Goal: Information Seeking & Learning: Learn about a topic

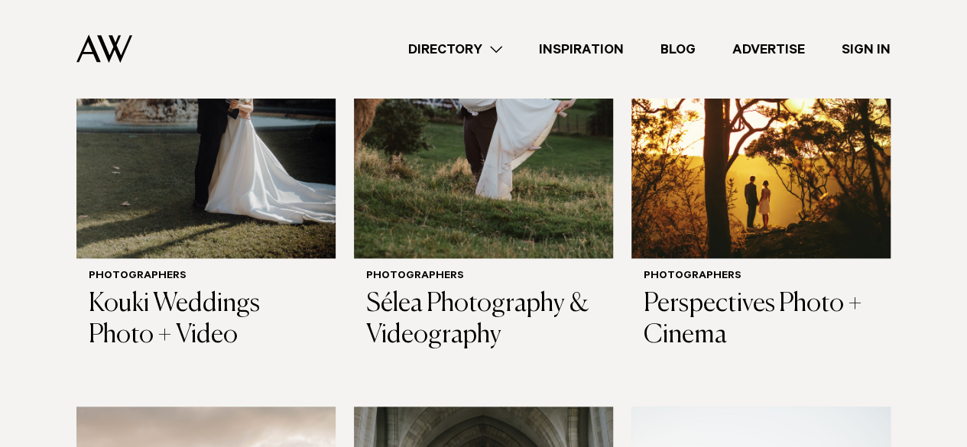
scroll to position [806, 0]
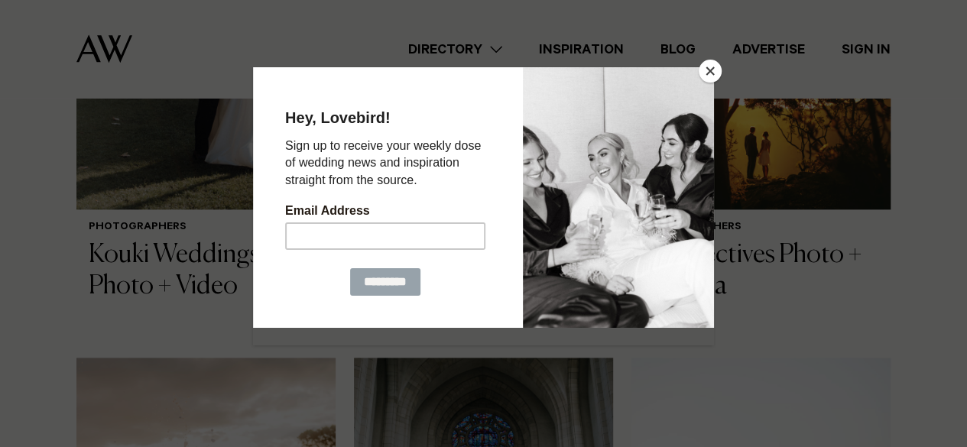
click at [703, 67] on button "Close" at bounding box center [710, 71] width 23 height 23
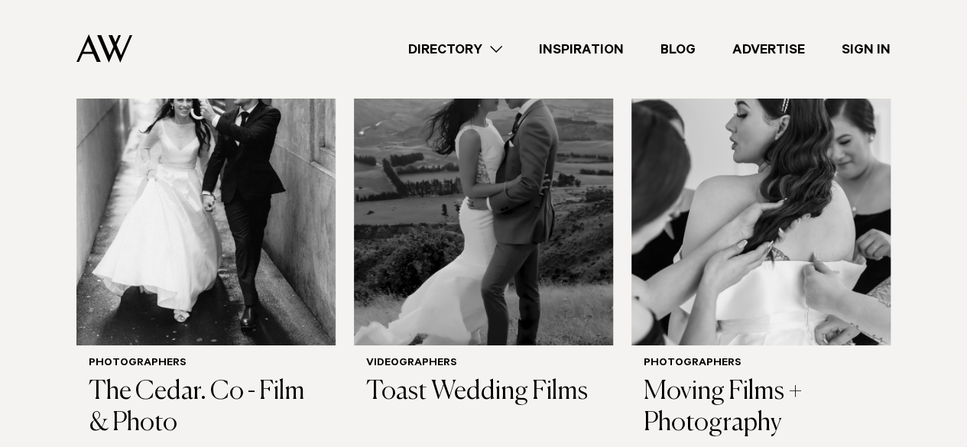
scroll to position [2703, 0]
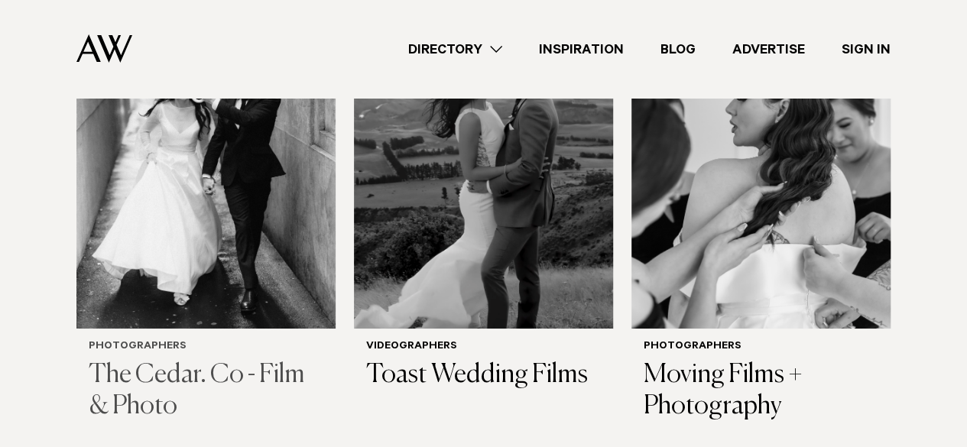
click at [245, 360] on h3 "The Cedar. Co - Film & Photo" at bounding box center [206, 391] width 235 height 63
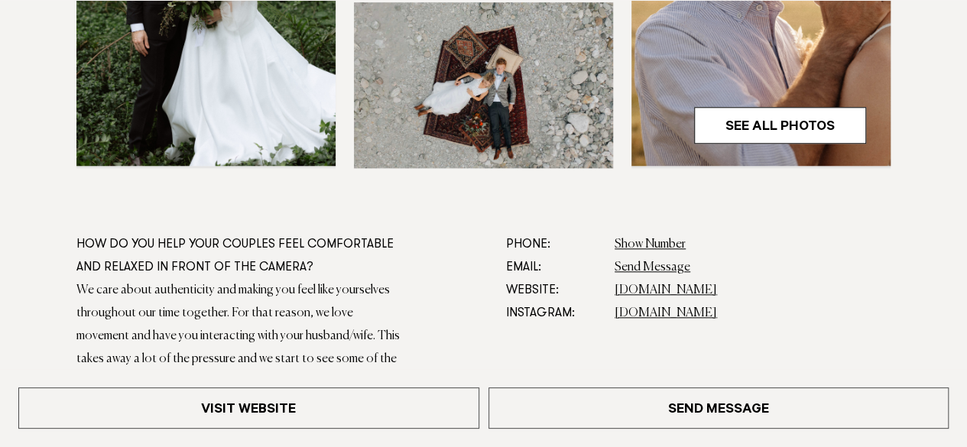
scroll to position [699, 0]
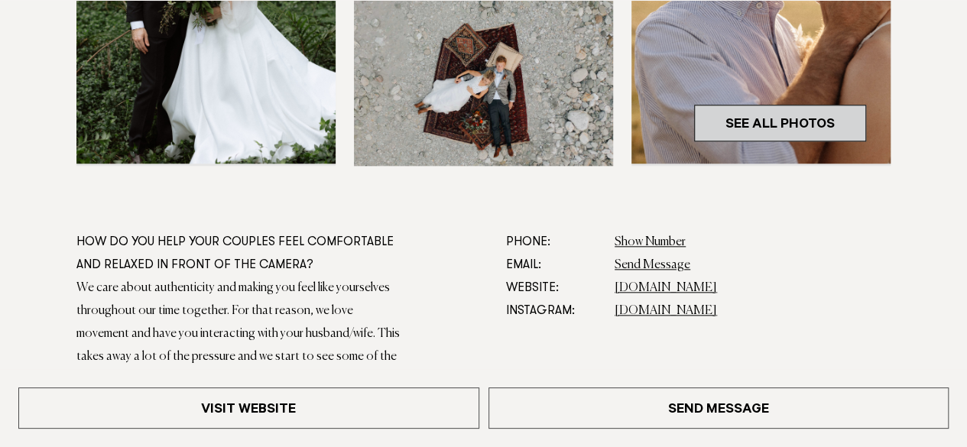
click at [795, 118] on link "See All Photos" at bounding box center [780, 123] width 172 height 37
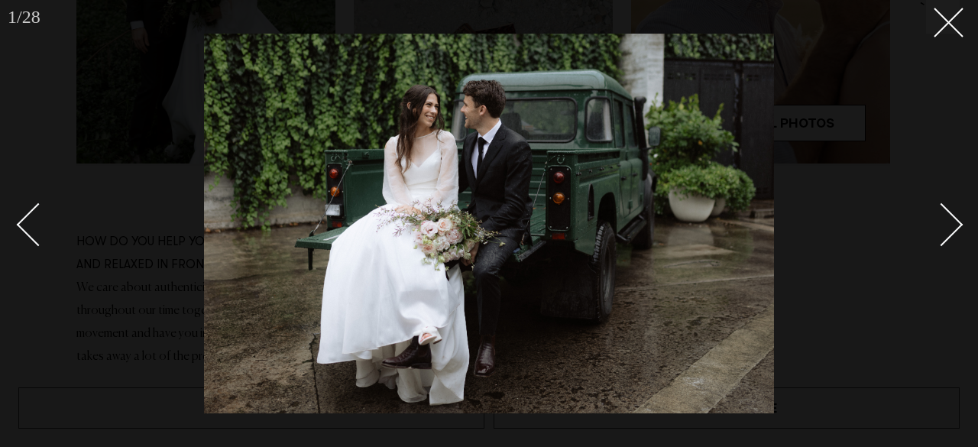
click at [943, 213] on div "Next slide" at bounding box center [942, 225] width 44 height 44
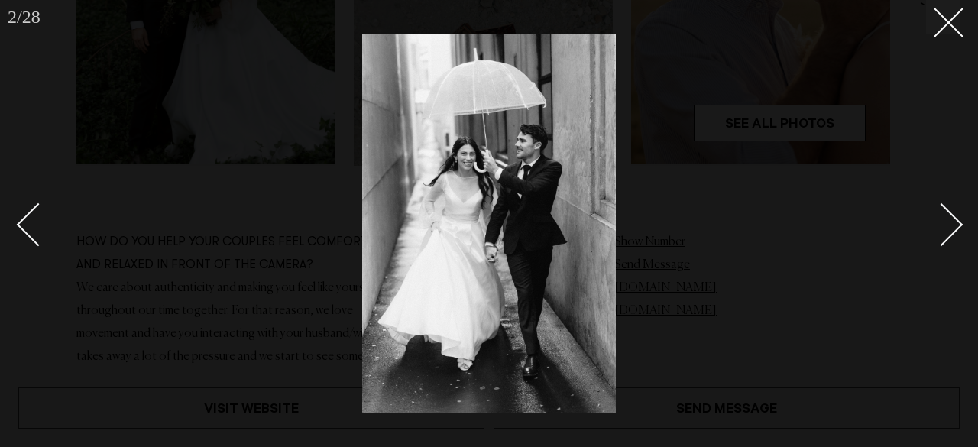
click at [943, 213] on div "Next slide" at bounding box center [942, 225] width 44 height 44
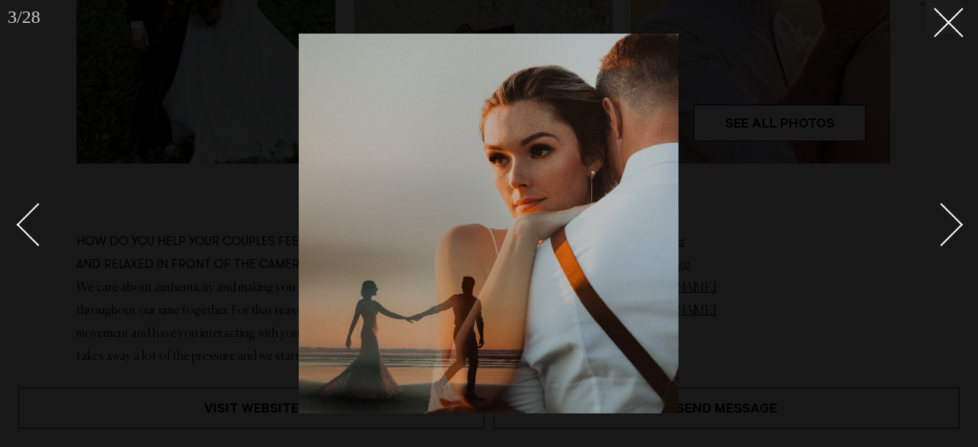
click at [943, 213] on div "Next slide" at bounding box center [942, 225] width 44 height 44
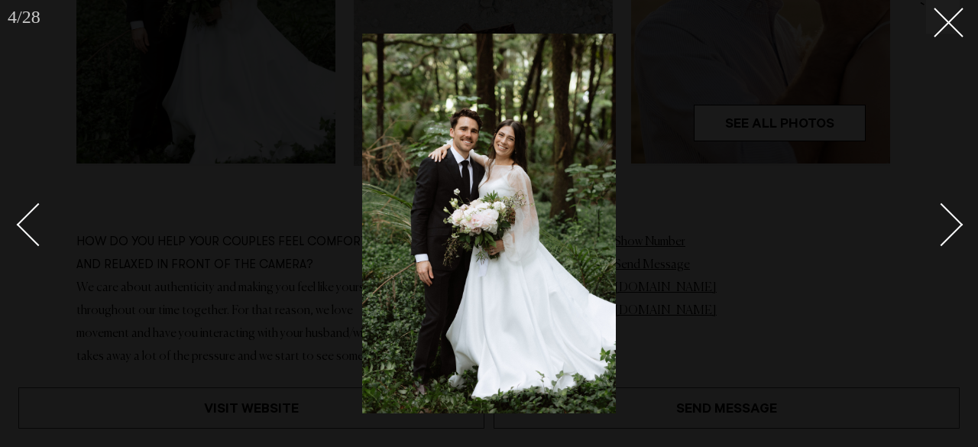
click at [943, 213] on div "Next slide" at bounding box center [942, 225] width 44 height 44
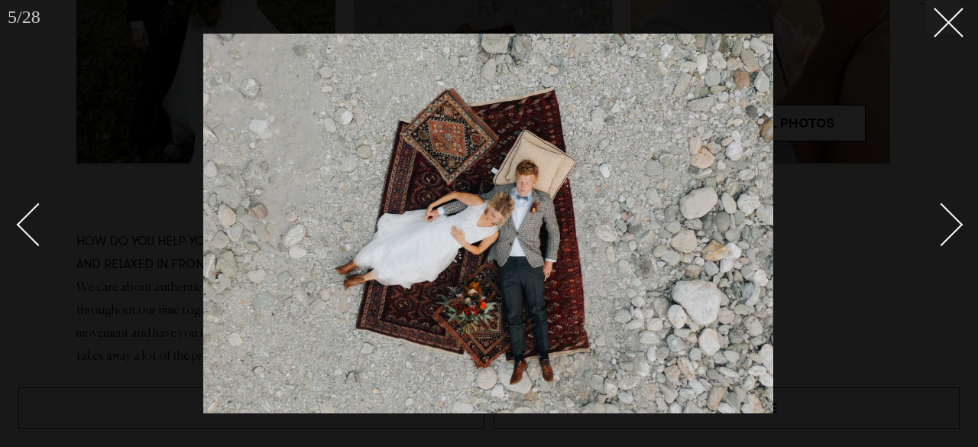
click at [943, 213] on div "Next slide" at bounding box center [942, 225] width 44 height 44
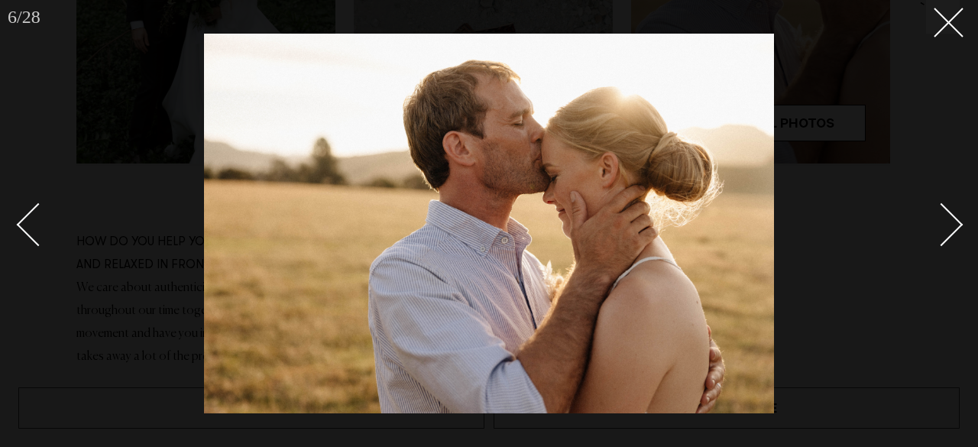
click at [943, 213] on div "Next slide" at bounding box center [942, 225] width 44 height 44
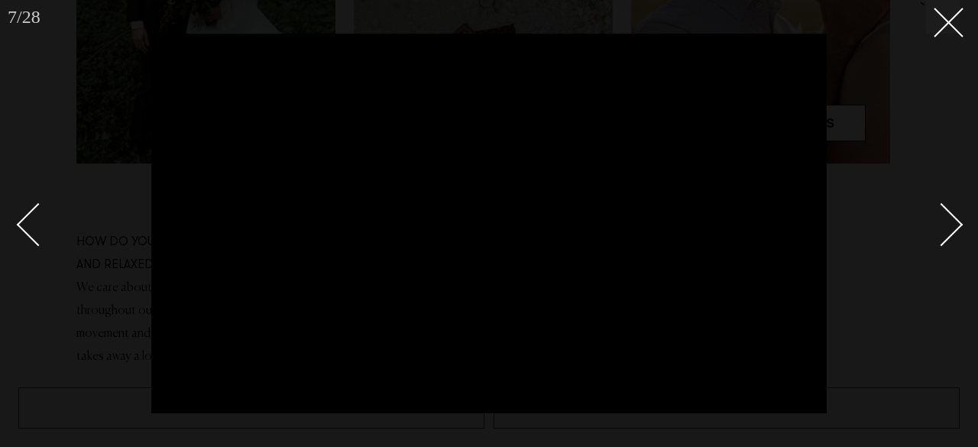
click at [950, 218] on div "Next slide" at bounding box center [942, 225] width 44 height 44
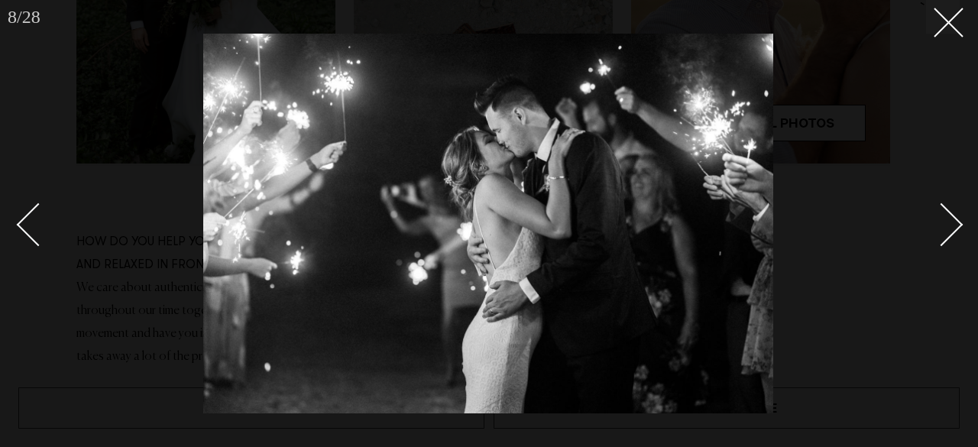
click at [950, 218] on div "Next slide" at bounding box center [942, 225] width 44 height 44
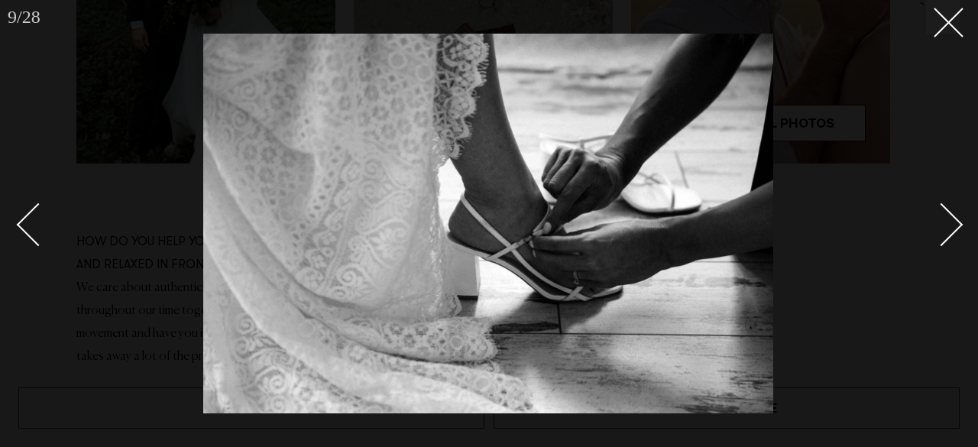
click at [950, 218] on div "Next slide" at bounding box center [942, 225] width 44 height 44
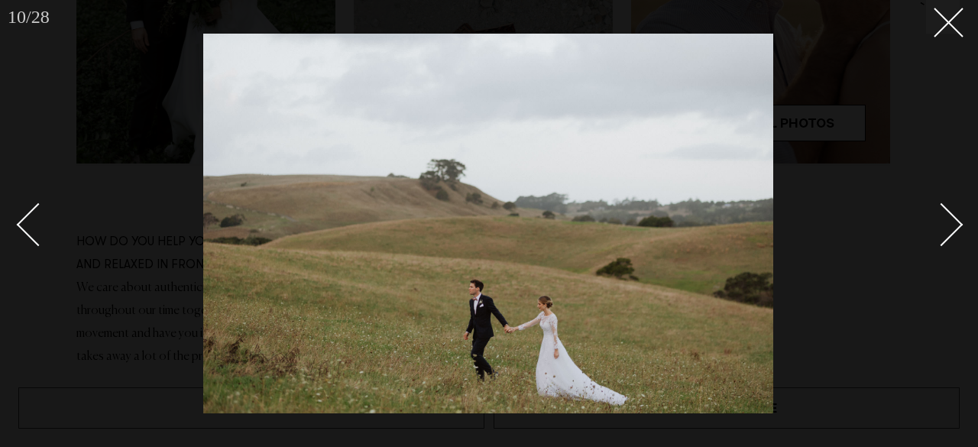
click at [950, 218] on div "Next slide" at bounding box center [942, 225] width 44 height 44
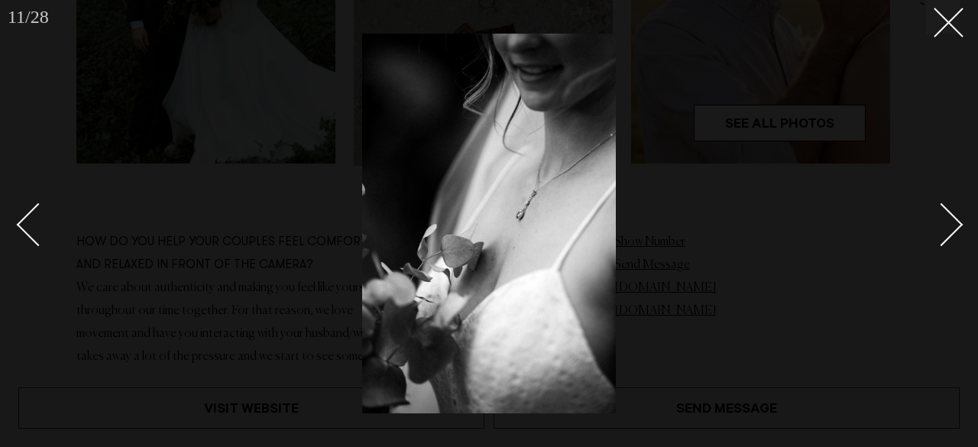
click at [950, 218] on div "Next slide" at bounding box center [942, 225] width 44 height 44
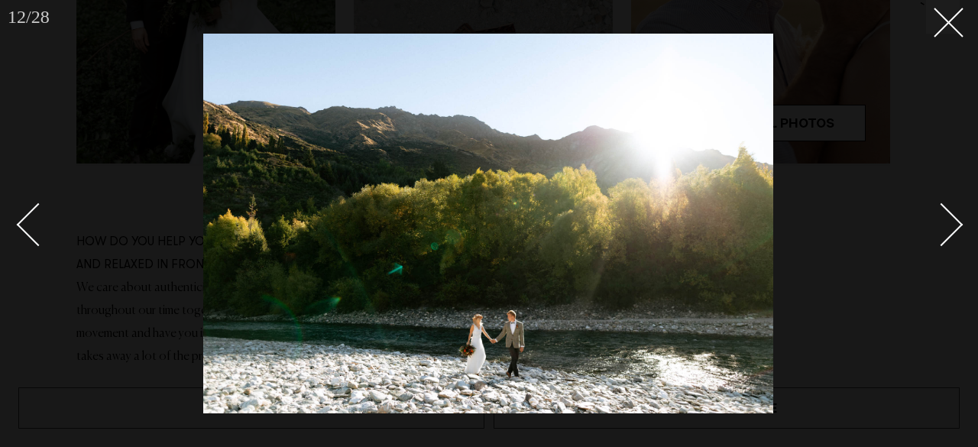
click at [950, 218] on div "Next slide" at bounding box center [942, 225] width 44 height 44
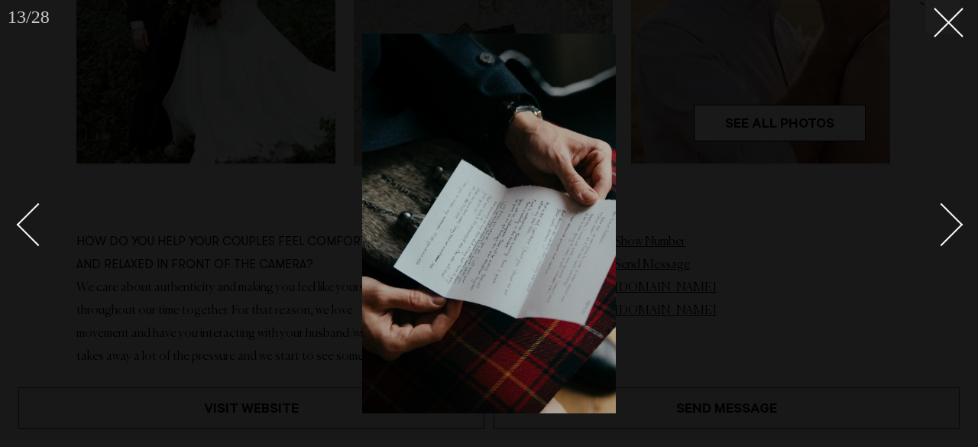
click at [950, 218] on div "Next slide" at bounding box center [942, 225] width 44 height 44
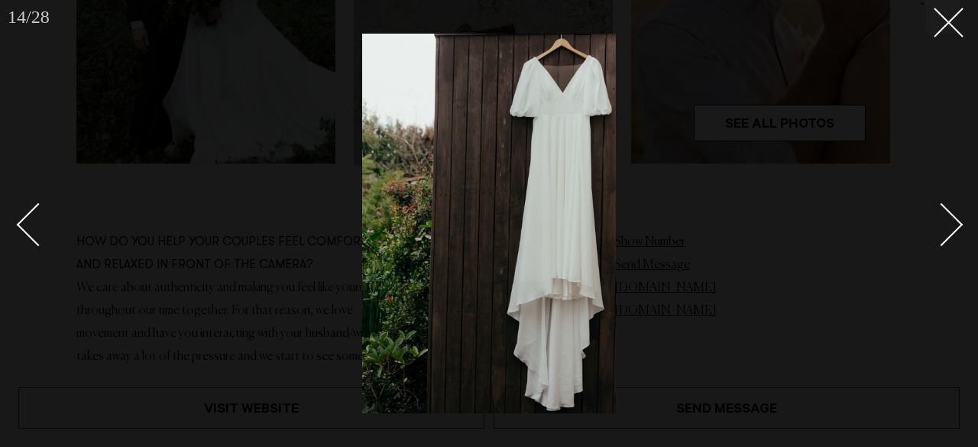
click at [950, 218] on div "Next slide" at bounding box center [942, 225] width 44 height 44
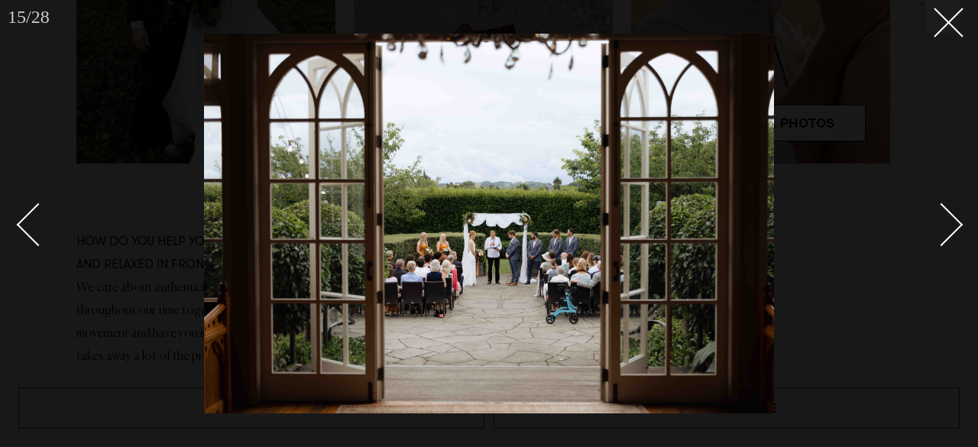
click at [950, 218] on div "Next slide" at bounding box center [942, 225] width 44 height 44
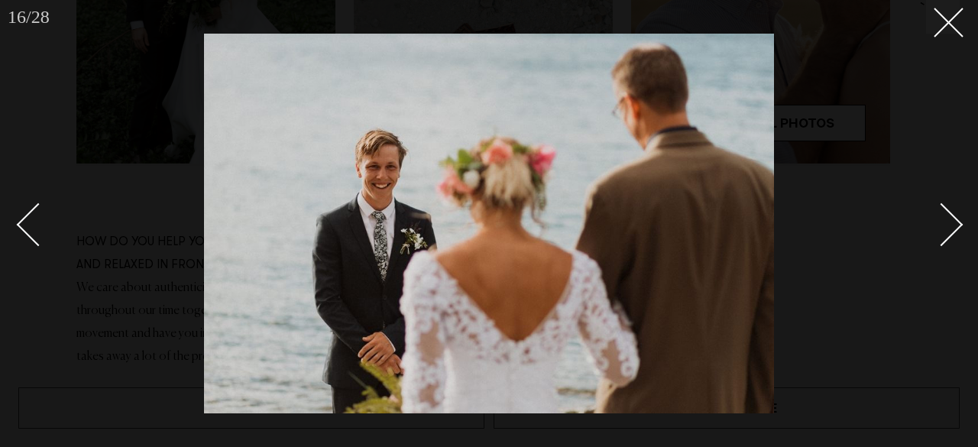
click at [950, 218] on div "Next slide" at bounding box center [942, 225] width 44 height 44
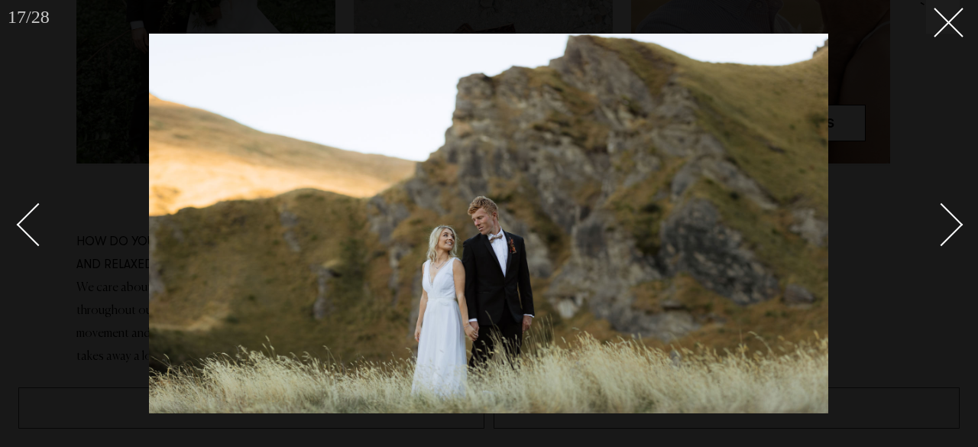
click at [950, 218] on div "Next slide" at bounding box center [942, 225] width 44 height 44
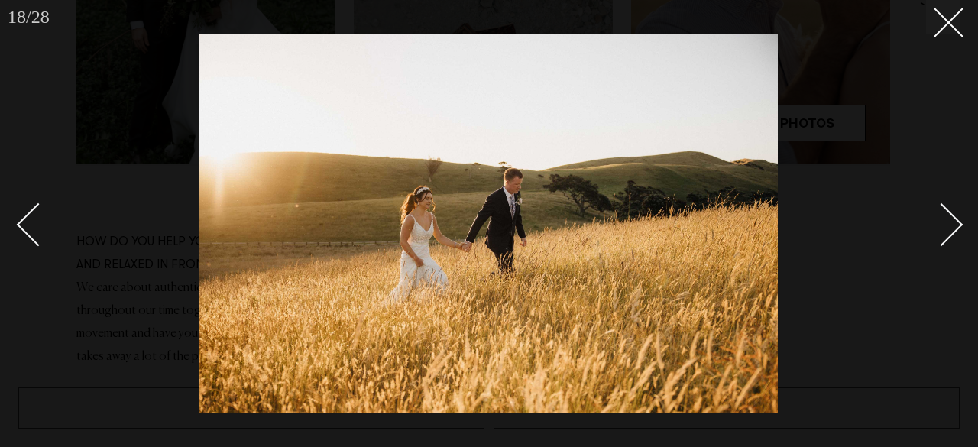
click at [950, 218] on div "Next slide" at bounding box center [942, 225] width 44 height 44
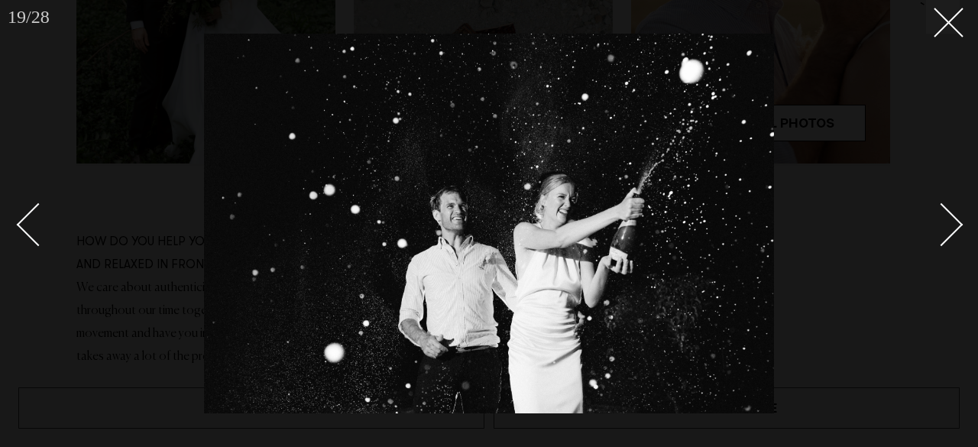
click at [855, 230] on div at bounding box center [489, 223] width 978 height 447
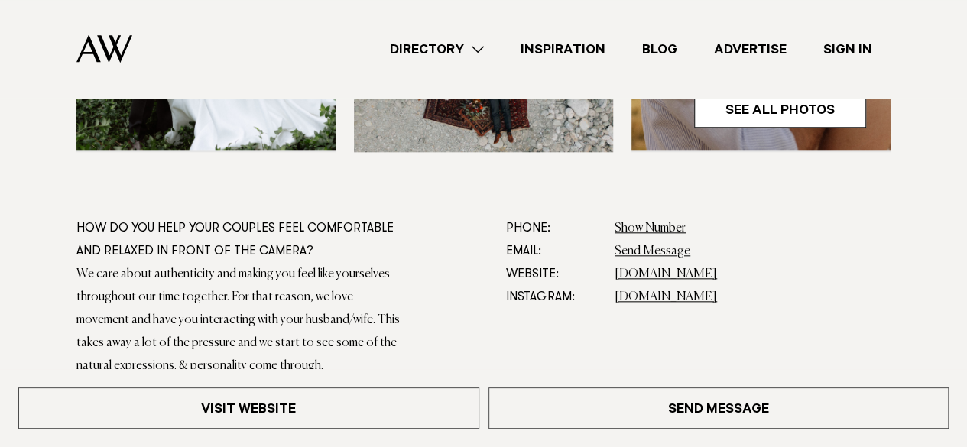
scroll to position [706, 0]
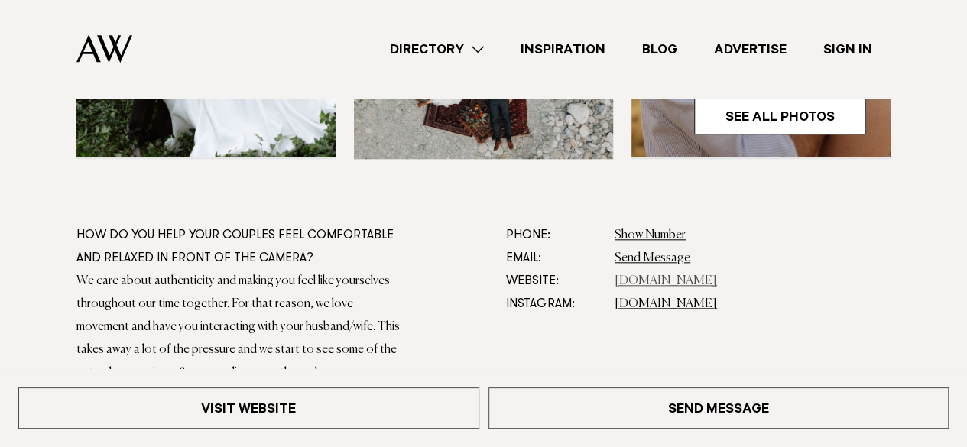
click at [641, 278] on link "[DOMAIN_NAME]" at bounding box center [666, 281] width 102 height 12
